Goal: Find contact information: Find contact information

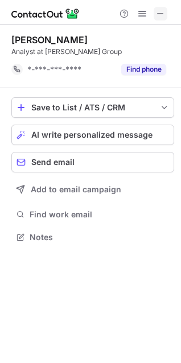
scroll to position [6, 6]
click at [158, 11] on span at bounding box center [160, 13] width 9 height 9
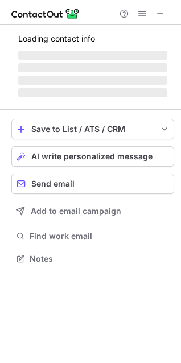
scroll to position [266, 181]
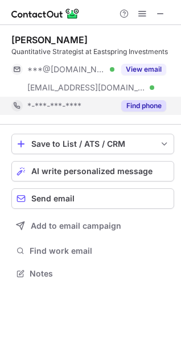
click at [136, 105] on button "Find phone" at bounding box center [143, 105] width 45 height 11
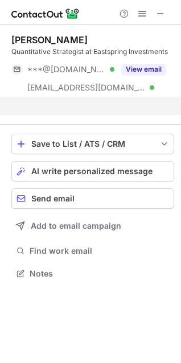
scroll to position [247, 181]
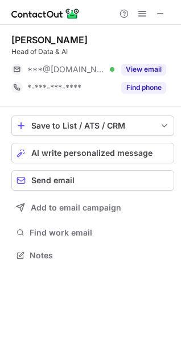
scroll to position [247, 181]
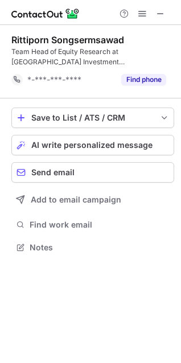
scroll to position [239, 181]
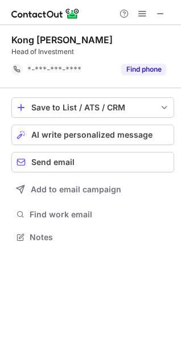
scroll to position [6, 6]
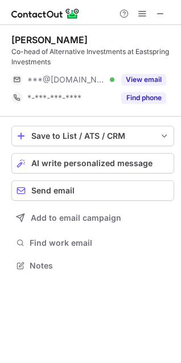
scroll to position [257, 181]
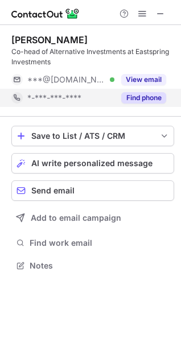
click at [140, 94] on button "Find phone" at bounding box center [143, 97] width 45 height 11
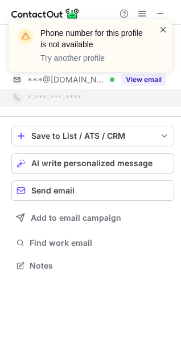
click at [162, 30] on span at bounding box center [163, 29] width 9 height 11
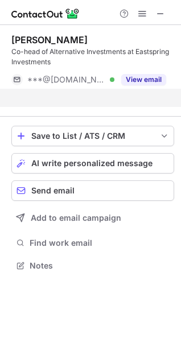
scroll to position [239, 181]
click at [160, 11] on div "Phone number for this profile is not available Try another profile" at bounding box center [90, 50] width 182 height 84
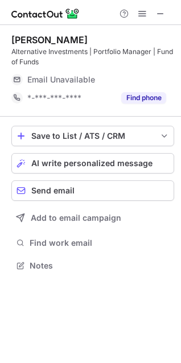
scroll to position [257, 181]
click at [158, 14] on span at bounding box center [160, 13] width 9 height 9
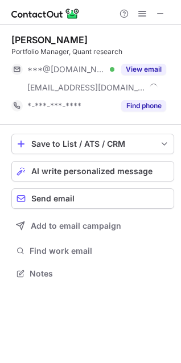
scroll to position [266, 181]
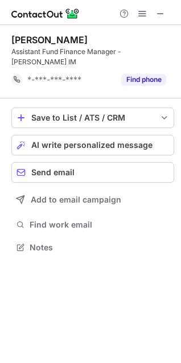
scroll to position [6, 6]
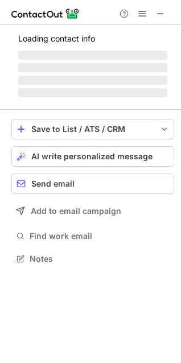
scroll to position [257, 181]
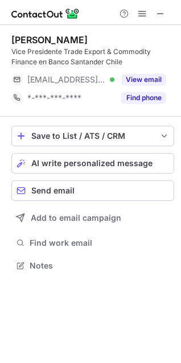
scroll to position [257, 181]
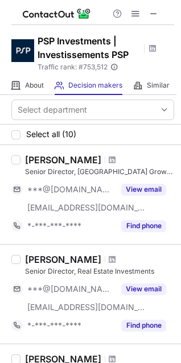
click at [154, 13] on span at bounding box center [153, 13] width 9 height 9
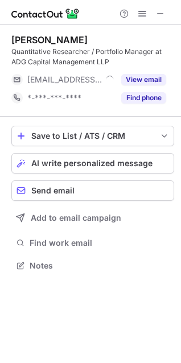
scroll to position [257, 181]
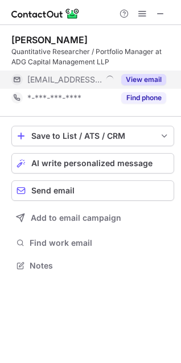
click at [133, 77] on button "View email" at bounding box center [143, 79] width 45 height 11
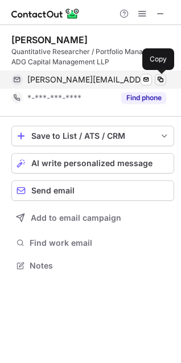
click at [161, 79] on span at bounding box center [160, 79] width 9 height 9
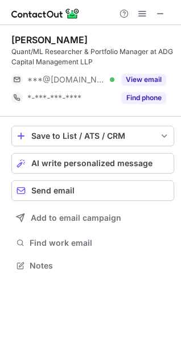
scroll to position [6, 6]
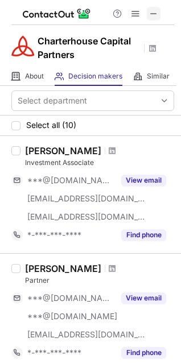
click at [157, 10] on span at bounding box center [153, 13] width 9 height 9
